Goal: Task Accomplishment & Management: Complete application form

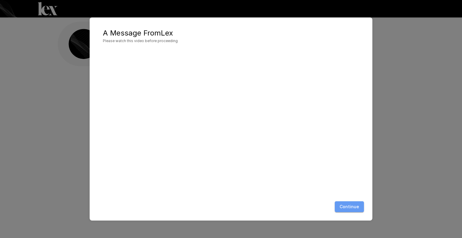
click at [352, 204] on button "Continue" at bounding box center [348, 206] width 29 height 11
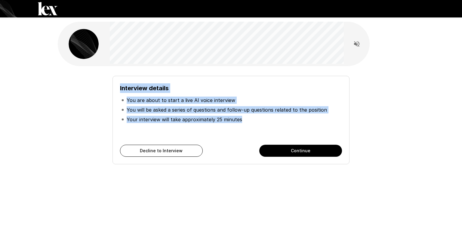
drag, startPoint x: 119, startPoint y: 88, endPoint x: 257, endPoint y: 122, distance: 142.2
click at [257, 122] on div "Interview details You are about to start a live AI voice interview You will be …" at bounding box center [230, 120] width 237 height 88
copy div "Interview details You are about to start a live AI voice interview You will be …"
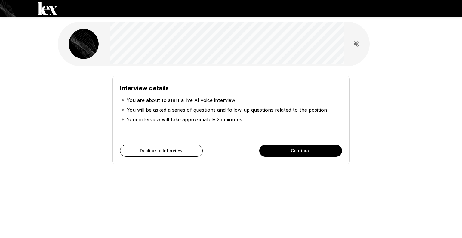
click at [340, 186] on div "Interview details You are about to start a live AI voice interview You will be …" at bounding box center [230, 107] width 361 height 215
click at [57, 116] on div "Interview details You are about to start a live AI voice interview You will be …" at bounding box center [230, 107] width 361 height 215
click at [297, 151] on button "Continue" at bounding box center [300, 151] width 83 height 12
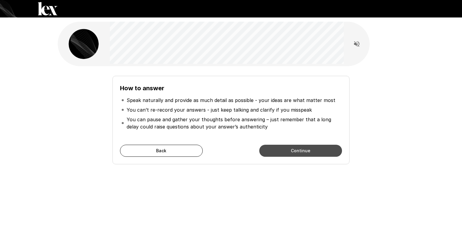
click at [298, 151] on button "Continue" at bounding box center [300, 151] width 83 height 12
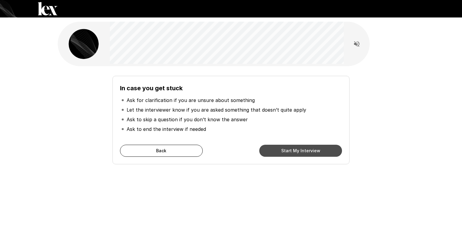
click at [300, 148] on button "Start My Interview" at bounding box center [300, 151] width 83 height 12
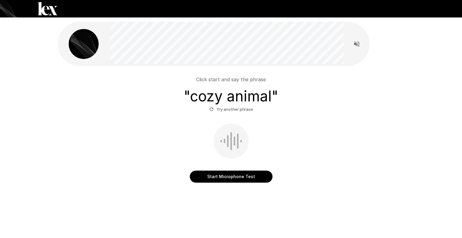
click at [237, 176] on button "Start Microphone Test" at bounding box center [231, 176] width 83 height 12
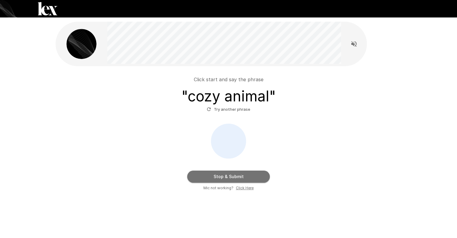
click at [229, 175] on button "Stop & Submit" at bounding box center [228, 176] width 83 height 12
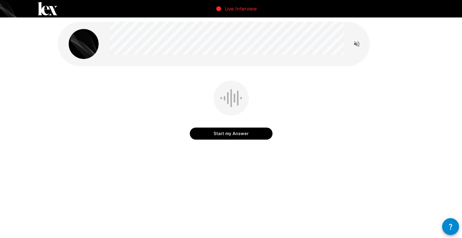
click at [23, 110] on div "Start my Answer" at bounding box center [231, 98] width 462 height 196
click at [235, 134] on button "Start my Answer" at bounding box center [231, 133] width 83 height 12
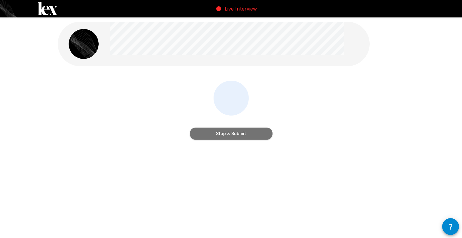
click at [233, 132] on button "Stop & Submit" at bounding box center [231, 133] width 83 height 12
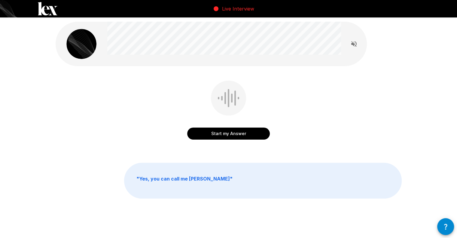
click at [235, 134] on button "Start my Answer" at bounding box center [228, 133] width 83 height 12
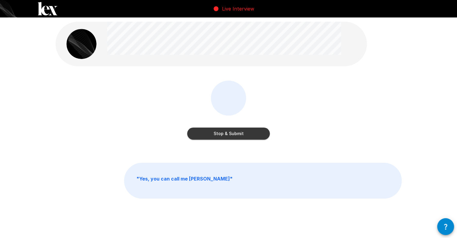
click at [251, 134] on button "Stop & Submit" at bounding box center [228, 133] width 83 height 12
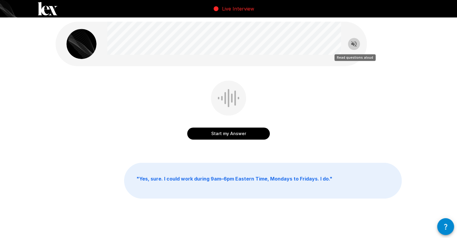
click at [356, 45] on icon "Read questions aloud" at bounding box center [353, 43] width 5 height 5
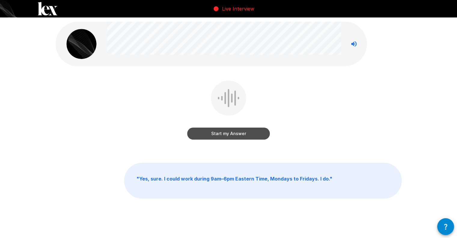
click at [237, 132] on button "Start my Answer" at bounding box center [228, 133] width 83 height 12
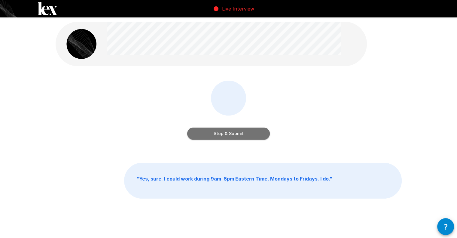
click at [234, 132] on button "Stop & Submit" at bounding box center [228, 133] width 83 height 12
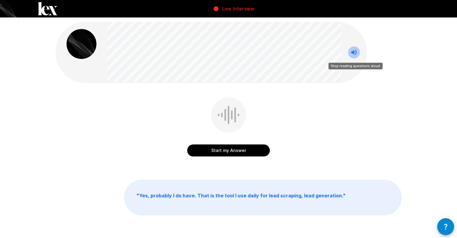
click at [355, 53] on icon "Stop reading questions aloud" at bounding box center [353, 52] width 7 height 7
click at [355, 52] on icon "Read questions aloud" at bounding box center [353, 52] width 7 height 7
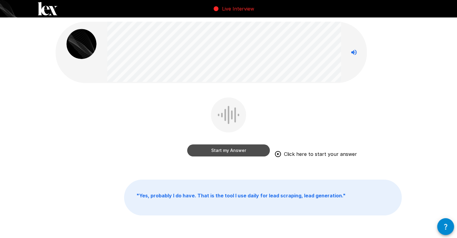
click at [232, 150] on button "Start my Answer" at bounding box center [228, 150] width 83 height 12
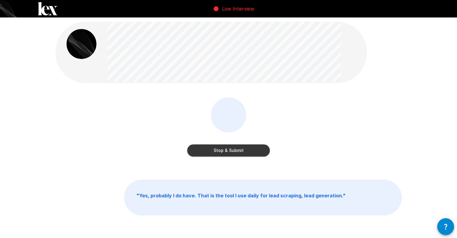
click at [131, 114] on div "Stop & Submit" at bounding box center [229, 131] width 346 height 68
click at [242, 152] on button "Stop & Submit" at bounding box center [228, 150] width 83 height 12
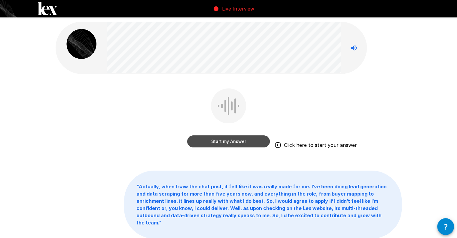
click at [254, 142] on button "Start my Answer" at bounding box center [228, 141] width 83 height 12
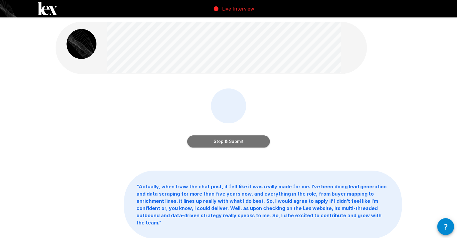
click at [228, 140] on button "Stop & Submit" at bounding box center [228, 141] width 83 height 12
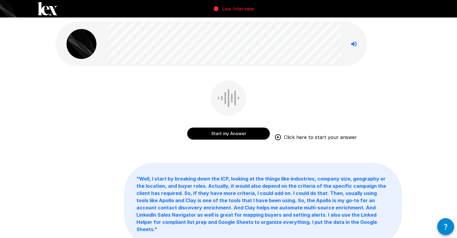
click at [234, 132] on button "Start my Answer" at bounding box center [228, 133] width 83 height 12
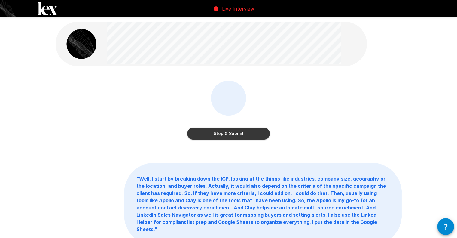
click at [246, 132] on button "Stop & Submit" at bounding box center [228, 133] width 83 height 12
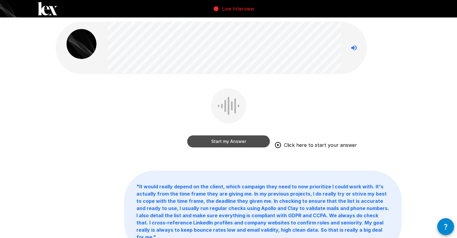
click at [245, 139] on button "Start my Answer" at bounding box center [228, 141] width 83 height 12
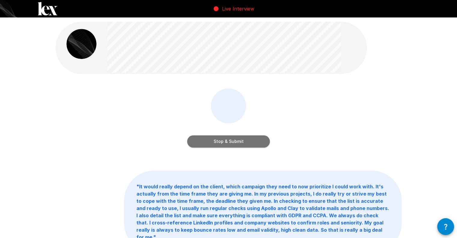
click at [242, 139] on button "Stop & Submit" at bounding box center [228, 141] width 83 height 12
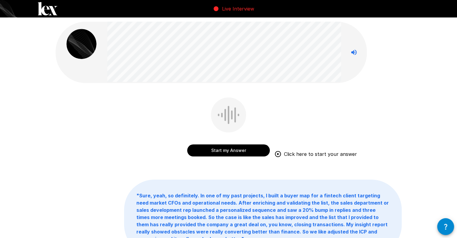
click at [238, 149] on button "Start my Answer" at bounding box center [228, 150] width 83 height 12
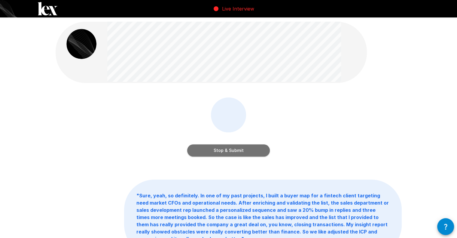
click at [242, 153] on button "Stop & Submit" at bounding box center [228, 150] width 83 height 12
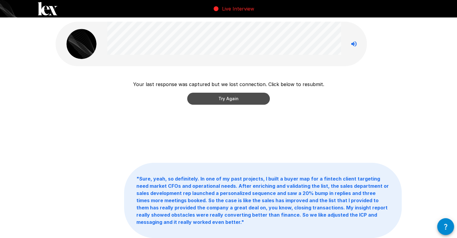
click at [257, 100] on button "Try Again" at bounding box center [228, 99] width 83 height 12
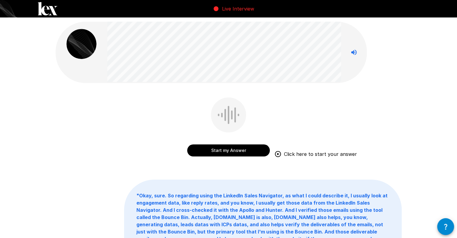
click at [411, 51] on div "Start my Answer Click here to start your answer " Okay, sure. So regarding usin…" at bounding box center [228, 158] width 457 height 317
click at [234, 149] on button "Start my Answer" at bounding box center [228, 150] width 83 height 12
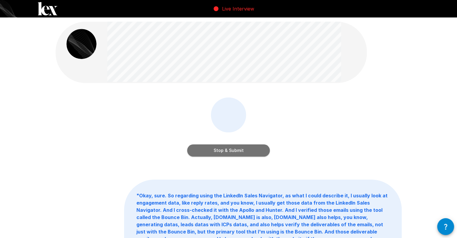
click at [242, 150] on button "Stop & Submit" at bounding box center [228, 150] width 83 height 12
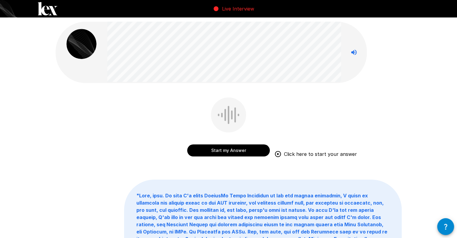
click at [377, 53] on div "Start my Answer Click here to start your answer " "" at bounding box center [228, 187] width 361 height 375
click at [232, 150] on button "Start my Answer" at bounding box center [228, 150] width 83 height 12
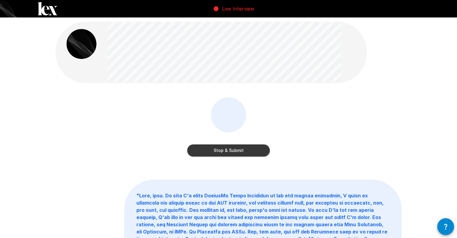
click at [387, 97] on div "Stop & Submit" at bounding box center [229, 131] width 346 height 68
click at [256, 152] on button "Stop & Submit" at bounding box center [228, 150] width 83 height 12
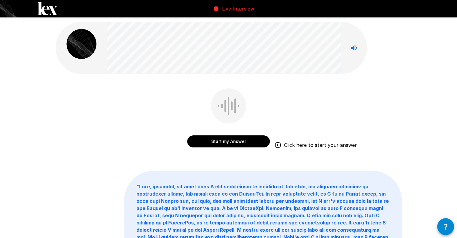
click at [422, 33] on div "Start my Answer Click here to start your answer " "" at bounding box center [228, 165] width 457 height 330
click at [226, 142] on button "Start my Answer" at bounding box center [228, 141] width 83 height 12
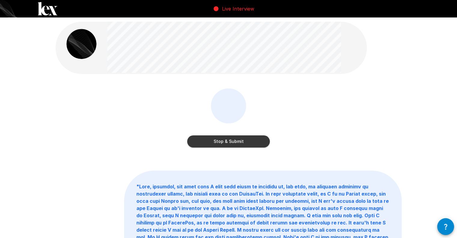
click at [248, 140] on button "Stop & Submit" at bounding box center [228, 141] width 83 height 12
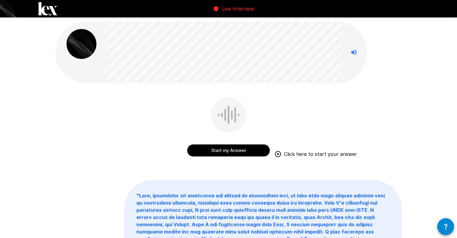
drag, startPoint x: 413, startPoint y: 56, endPoint x: 323, endPoint y: 6, distance: 102.5
click at [413, 56] on div "Start my Answer Click here to start your answer " "" at bounding box center [228, 180] width 457 height 360
click at [226, 150] on button "Start my Answer" at bounding box center [228, 150] width 83 height 12
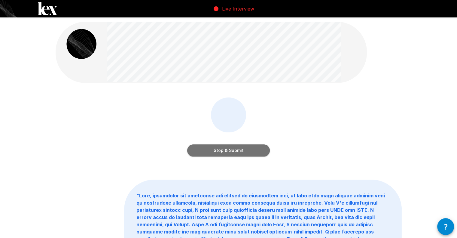
click at [256, 150] on button "Stop & Submit" at bounding box center [228, 150] width 83 height 12
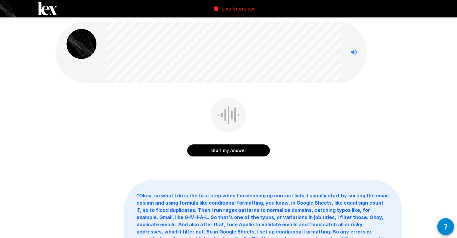
drag, startPoint x: 435, startPoint y: 69, endPoint x: 348, endPoint y: 17, distance: 101.2
click at [435, 69] on div "Start my Answer " Okay, so what I do is the first step when I'm cleaning up con…" at bounding box center [228, 162] width 457 height 324
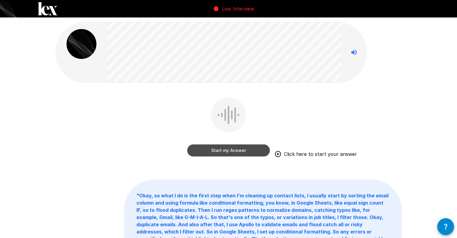
click at [224, 150] on button "Start my Answer" at bounding box center [228, 150] width 83 height 12
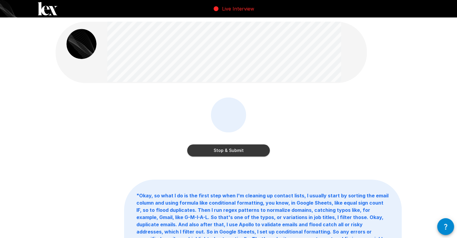
click at [233, 150] on button "Stop & Submit" at bounding box center [228, 150] width 83 height 12
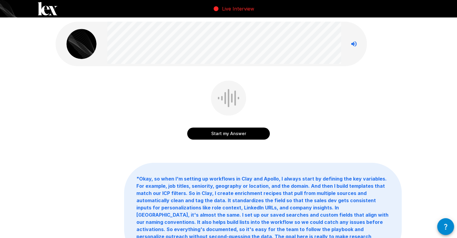
click at [240, 134] on button "Start my Answer" at bounding box center [228, 133] width 83 height 12
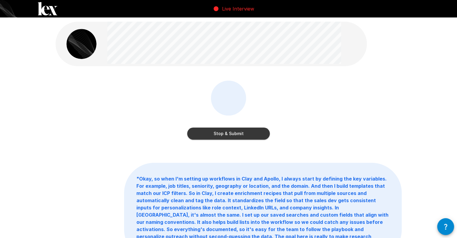
click at [396, 99] on div "Stop & Submit" at bounding box center [229, 115] width 346 height 68
click at [225, 132] on button "Stop & Submit" at bounding box center [228, 133] width 83 height 12
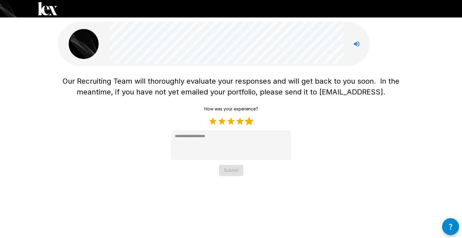
click at [247, 120] on label "5 Stars" at bounding box center [248, 121] width 9 height 9
type textarea "*"
click at [229, 169] on button "Submit" at bounding box center [231, 170] width 24 height 11
